Goal: Information Seeking & Learning: Check status

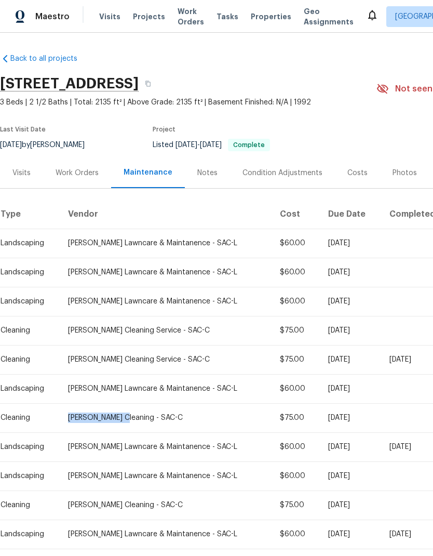
copy div "[PERSON_NAME] Cleaning"
copy div "Valdovinos Cleaning Service"
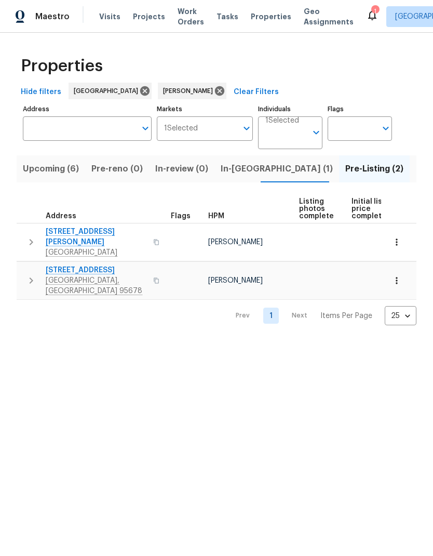
click at [230, 172] on span "In-reno (1)" at bounding box center [277, 169] width 112 height 15
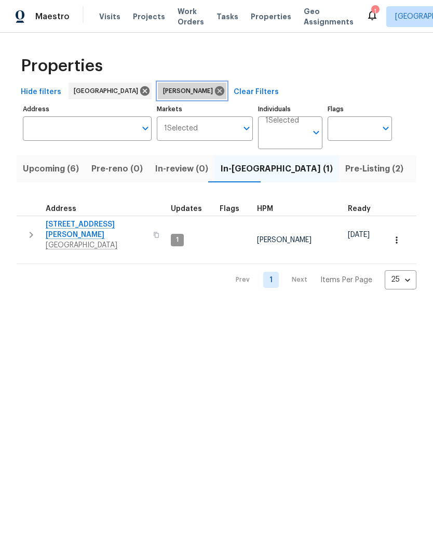
click at [214, 90] on icon at bounding box center [219, 90] width 11 height 11
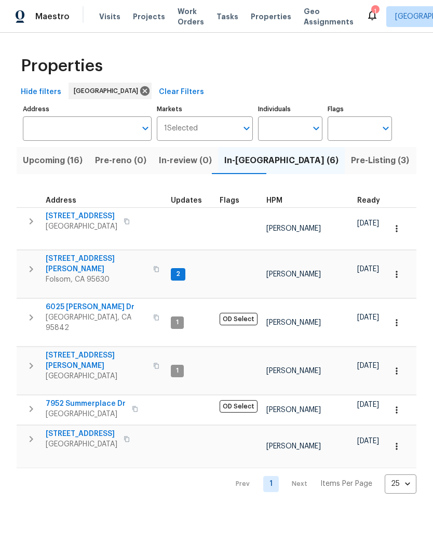
click at [298, 126] on input "Individuals" at bounding box center [282, 128] width 49 height 24
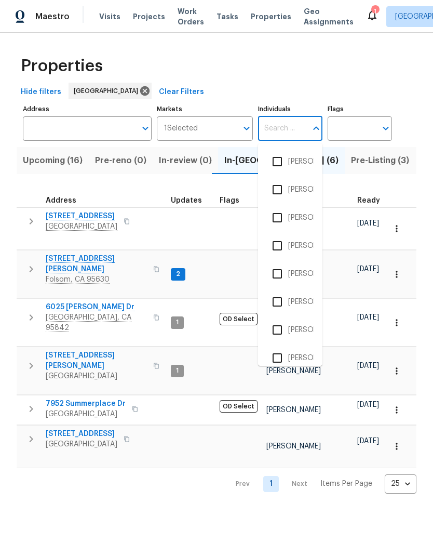
click at [360, 79] on div "Properties" at bounding box center [217, 65] width 400 height 33
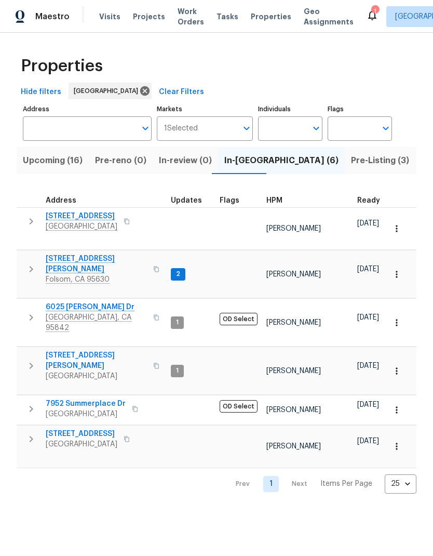
click at [83, 253] on span "[STREET_ADDRESS][PERSON_NAME]" at bounding box center [96, 263] width 101 height 21
click at [59, 157] on span "Upcoming (16)" at bounding box center [53, 160] width 60 height 15
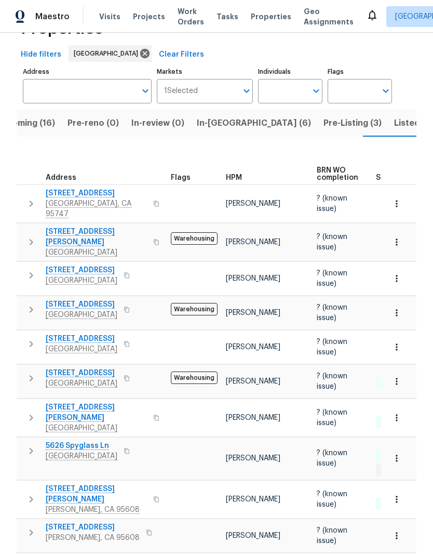
scroll to position [37, 0]
click at [394, 124] on span "Listed (30)" at bounding box center [416, 123] width 45 height 15
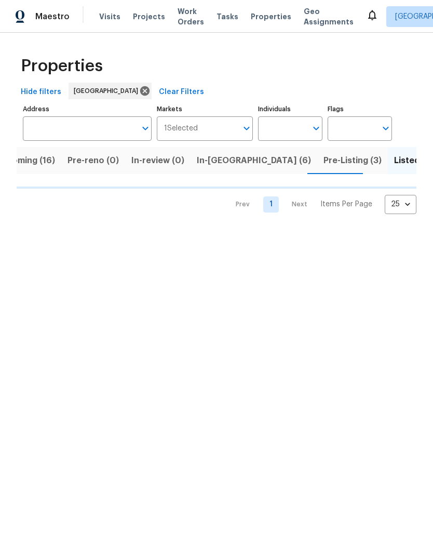
click at [288, 128] on input "Individuals" at bounding box center [282, 128] width 49 height 24
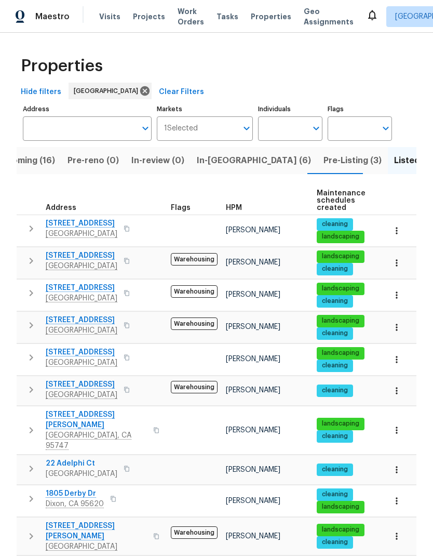
click at [287, 132] on input "Individuals" at bounding box center [282, 128] width 49 height 24
type input "Marcos reyes"
click at [301, 164] on li "[PERSON_NAME]" at bounding box center [290, 162] width 48 height 22
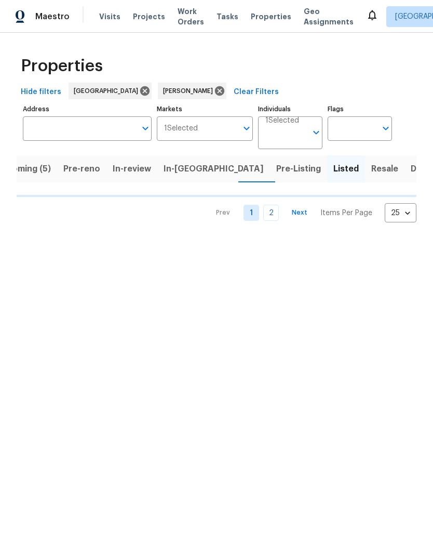
scroll to position [0, 9]
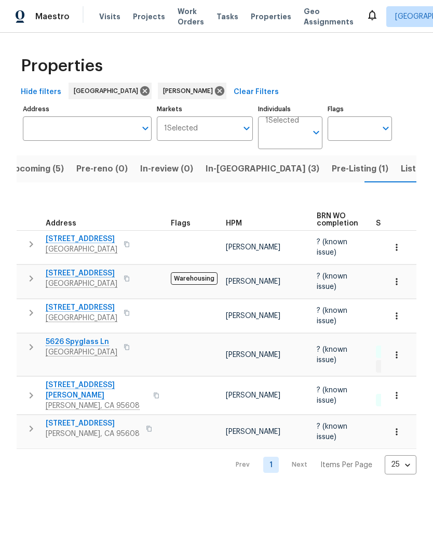
click at [228, 168] on span "In-reno (3)" at bounding box center [263, 169] width 114 height 15
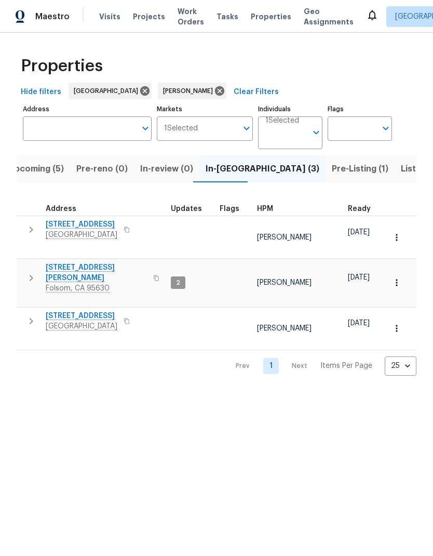
scroll to position [8, 0]
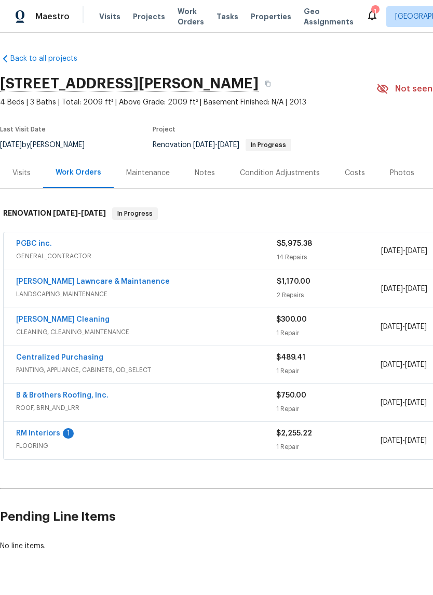
click at [48, 435] on link "RM Interiors" at bounding box center [38, 432] width 44 height 7
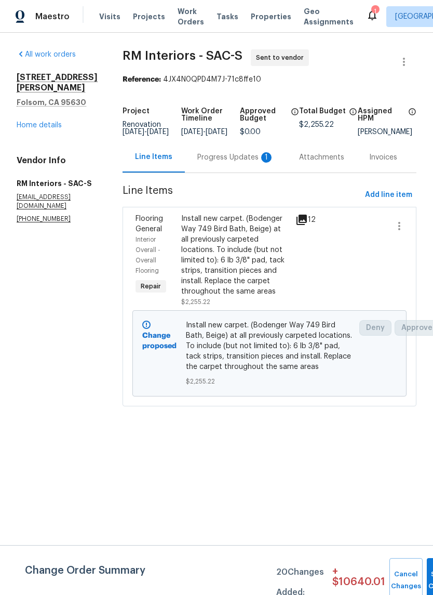
click at [250, 163] on div "Progress Updates 1" at bounding box center [235, 157] width 77 height 10
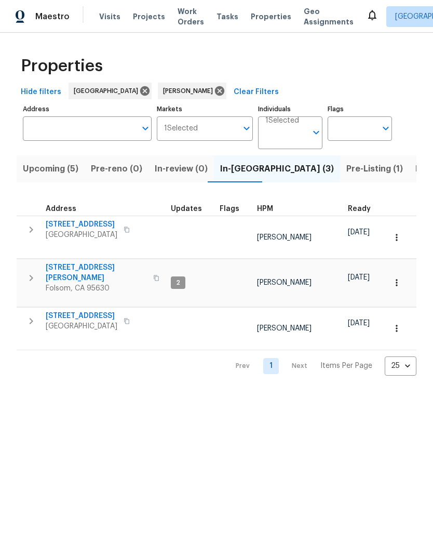
click at [55, 173] on span "Upcoming (5)" at bounding box center [51, 169] width 56 height 15
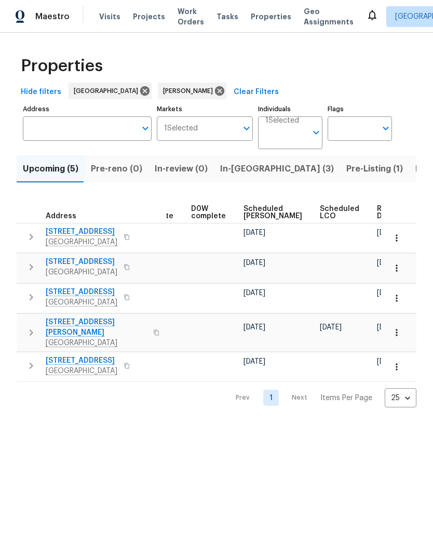
scroll to position [0, 272]
click at [378, 214] on span "Ready Date" at bounding box center [389, 212] width 23 height 15
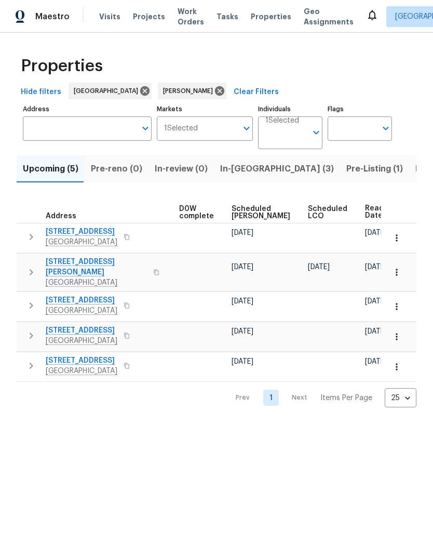
scroll to position [0, 284]
